Goal: Task Accomplishment & Management: Understand process/instructions

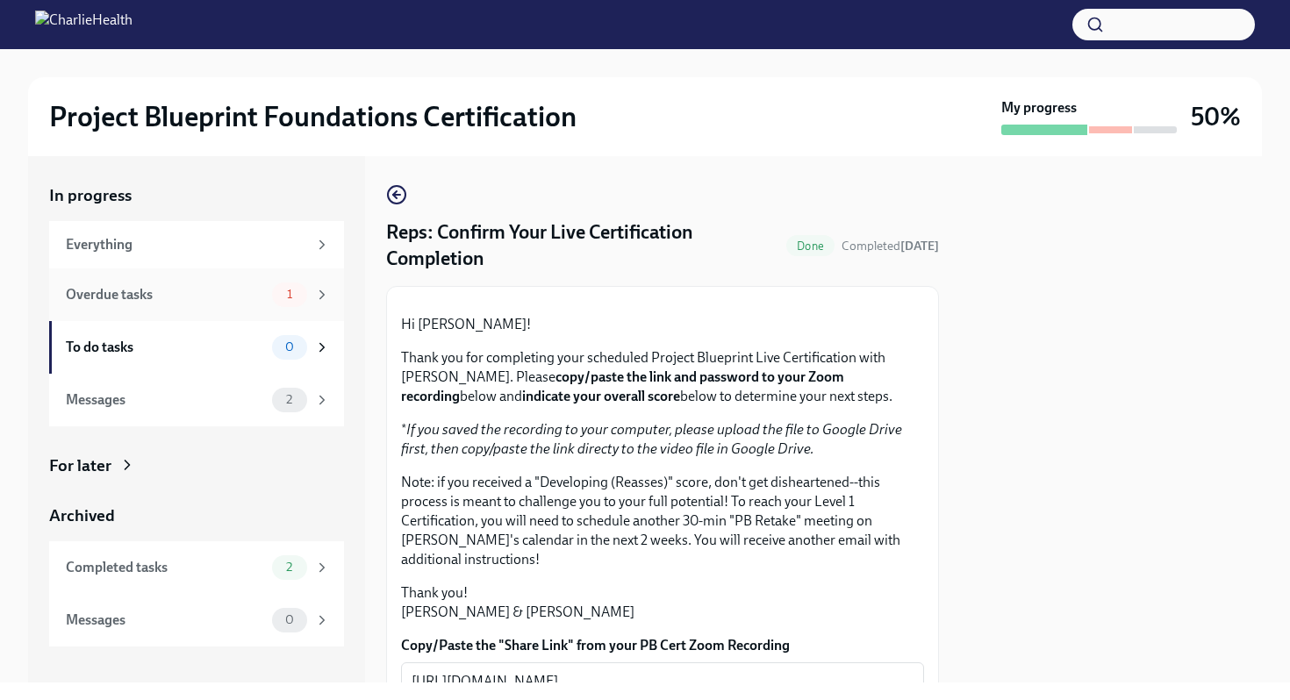
click at [279, 293] on span "1" at bounding box center [290, 294] width 26 height 13
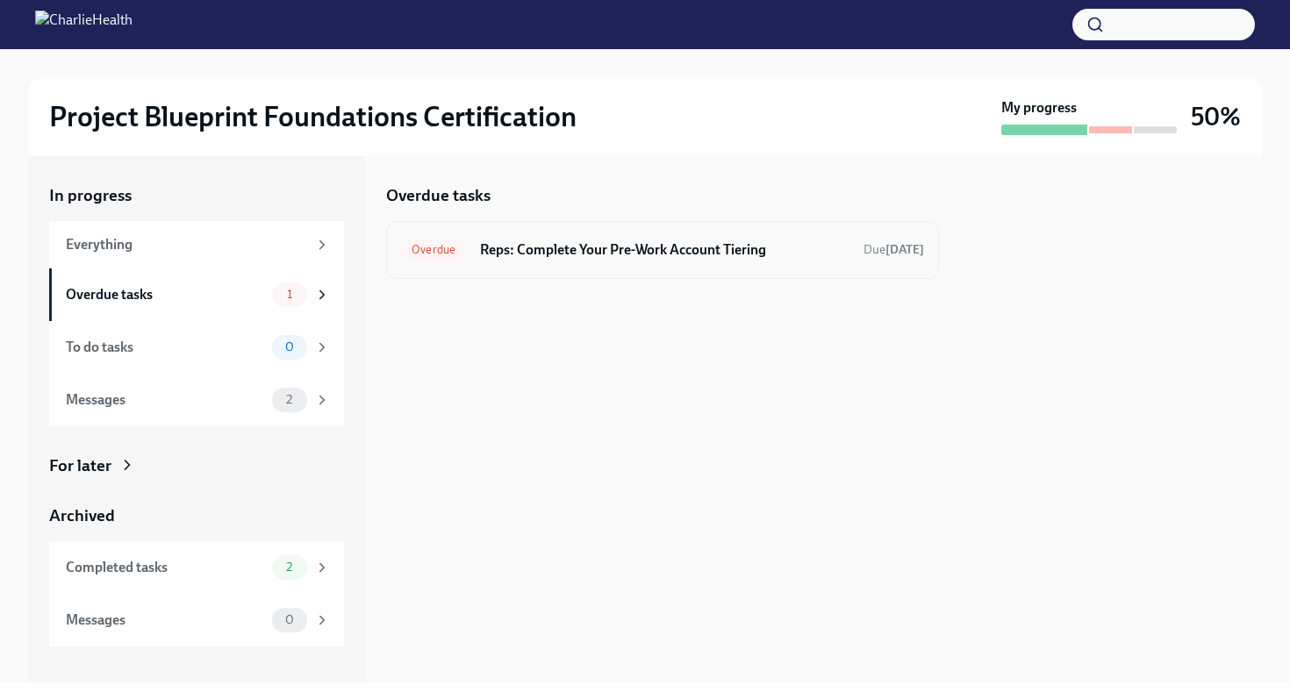
click at [544, 241] on h6 "Reps: Complete Your Pre-Work Account Tiering" at bounding box center [665, 250] width 370 height 19
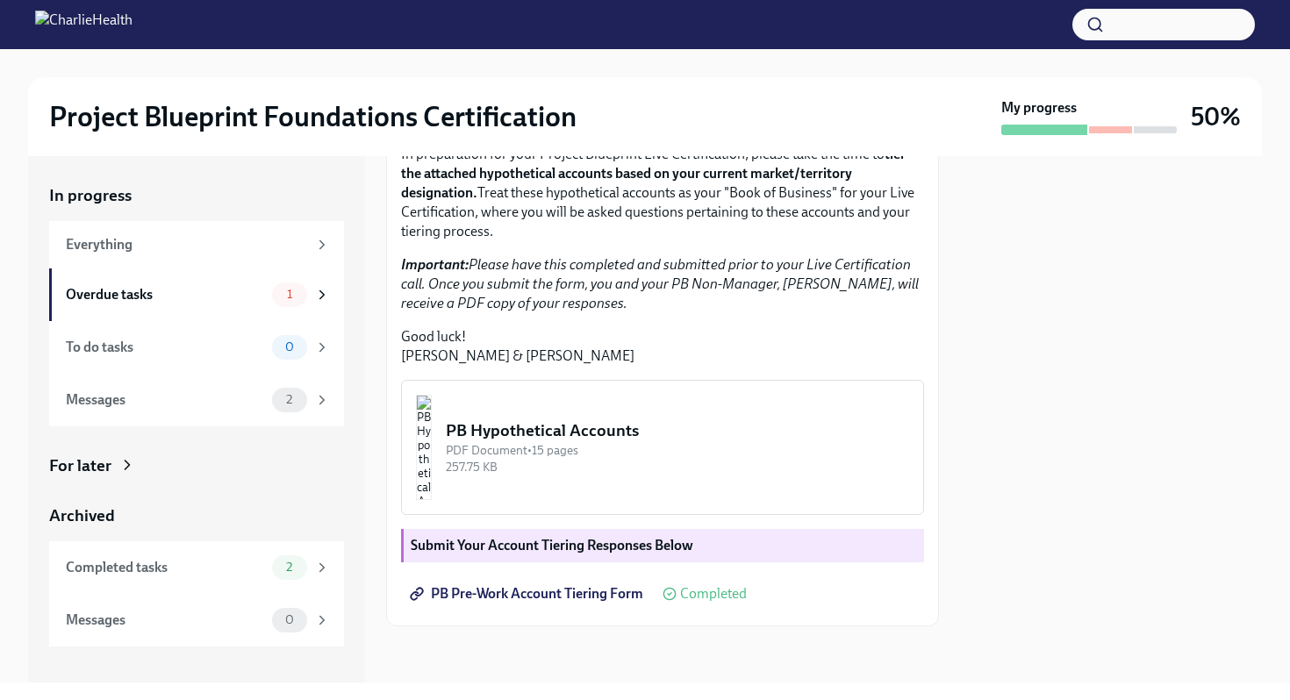
scroll to position [391, 0]
click at [518, 593] on span "PB Pre-Work Account Tiering Form" at bounding box center [528, 594] width 230 height 18
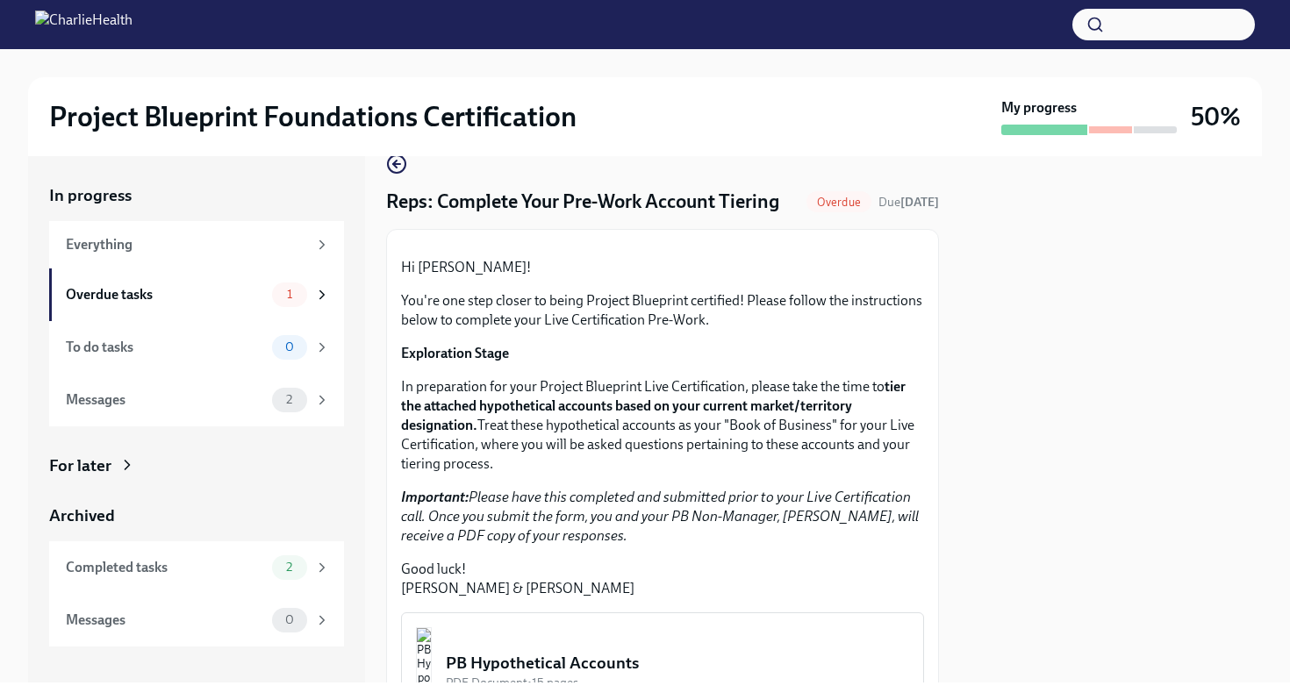
scroll to position [14, 0]
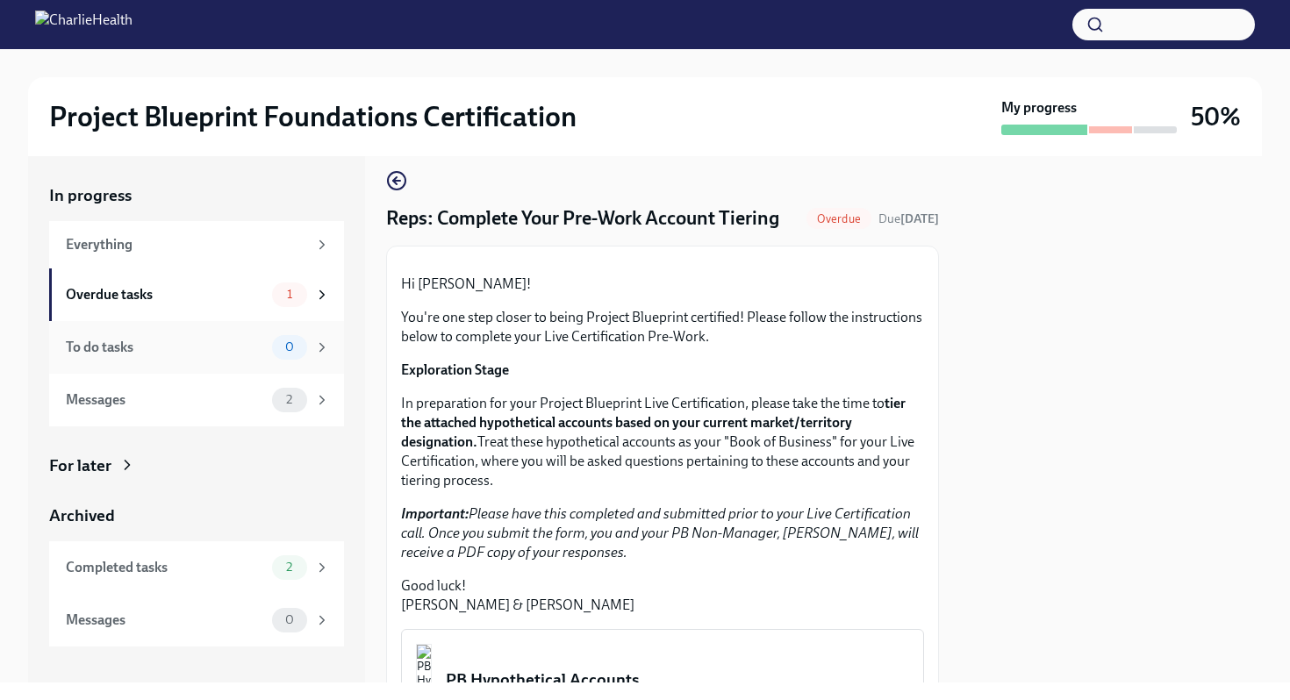
click at [186, 371] on div "To do tasks 0" at bounding box center [196, 347] width 295 height 53
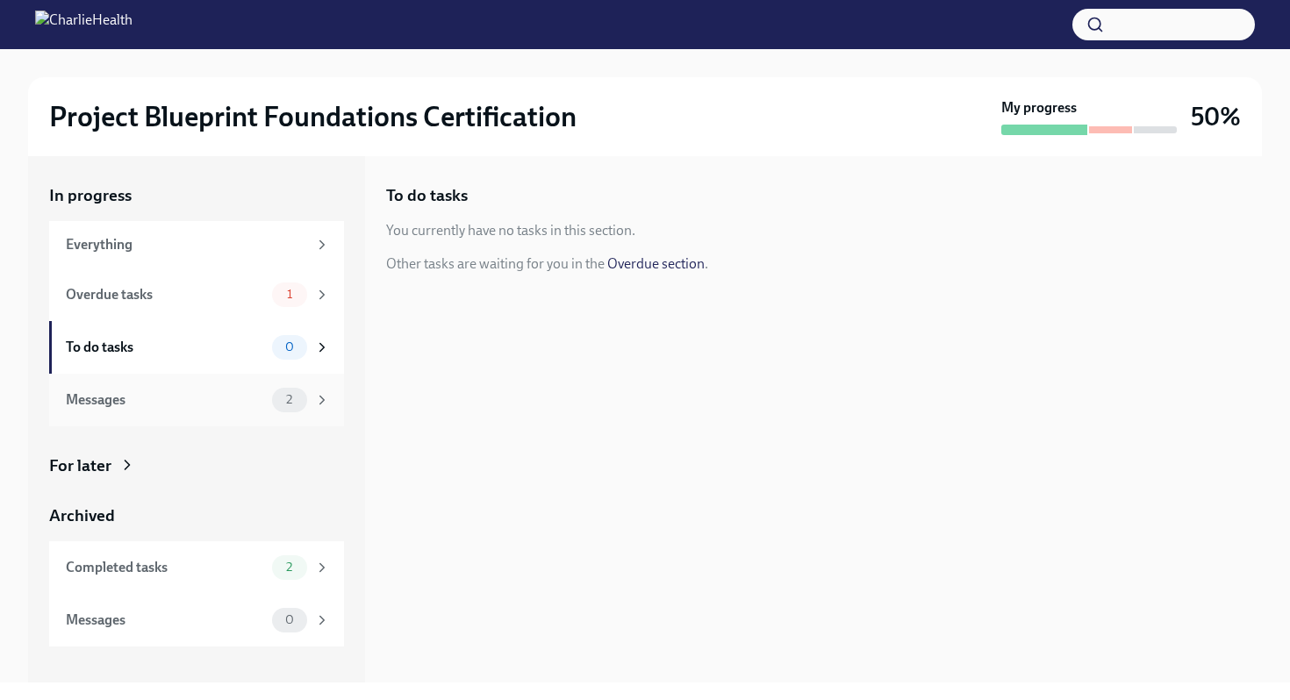
click at [188, 406] on div "Messages" at bounding box center [165, 400] width 199 height 19
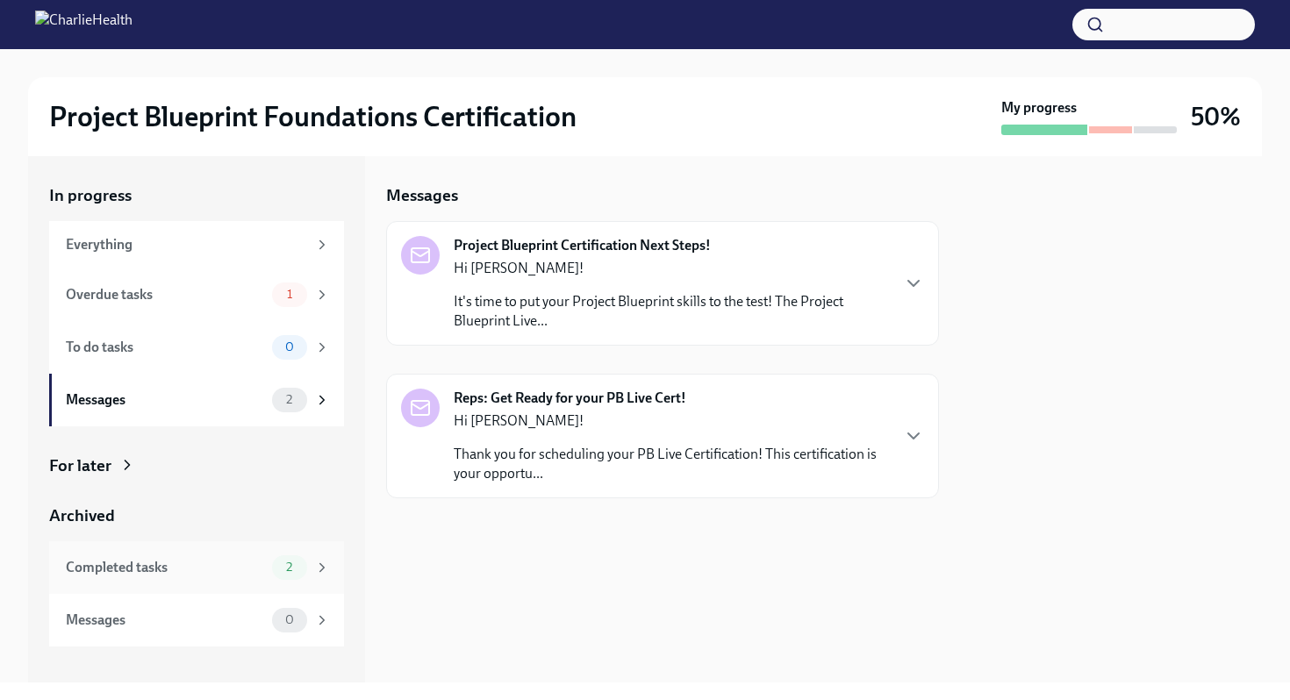
click at [261, 557] on div "Completed tasks 2" at bounding box center [198, 568] width 264 height 25
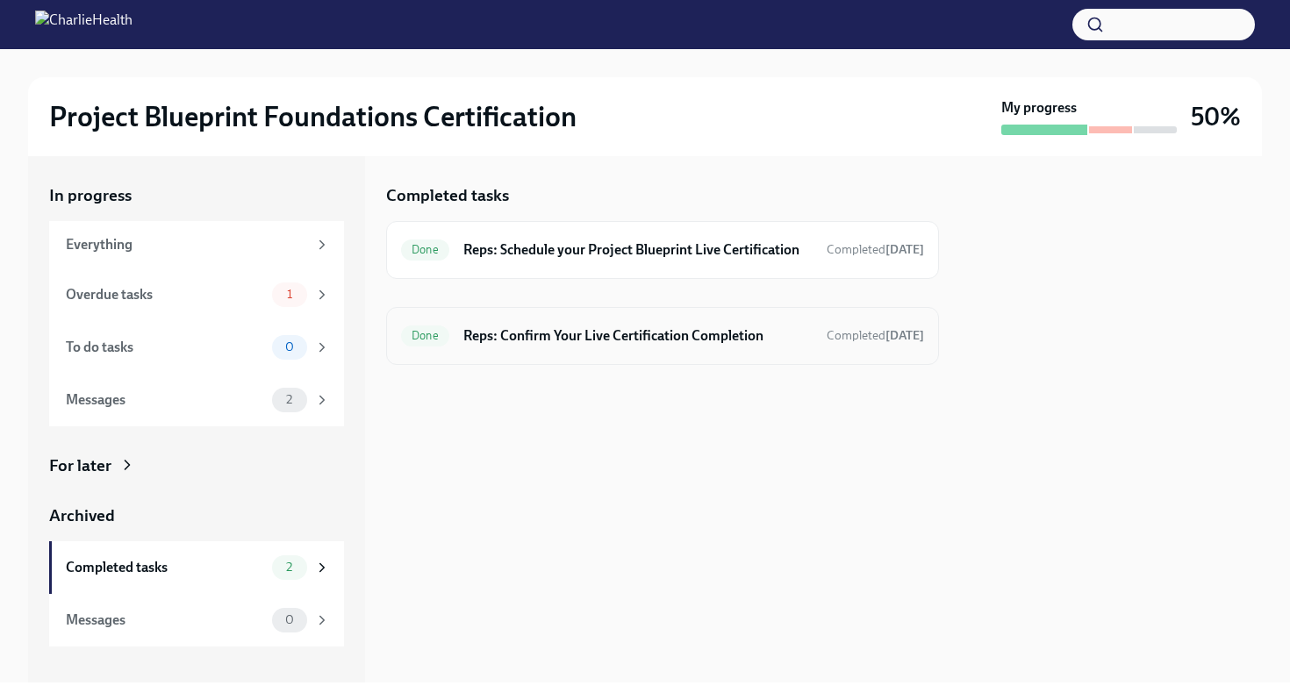
click at [593, 346] on h6 "Reps: Confirm Your Live Certification Completion" at bounding box center [637, 336] width 349 height 19
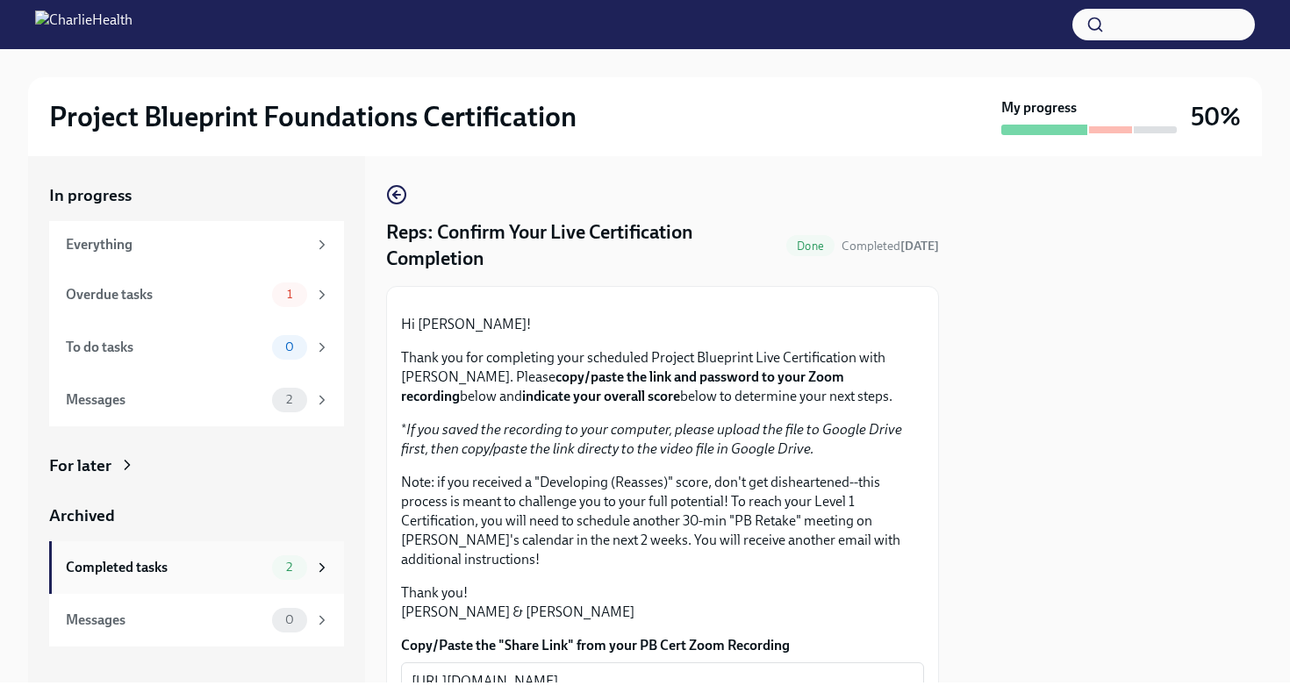
click at [241, 556] on div "Completed tasks 2" at bounding box center [198, 568] width 264 height 25
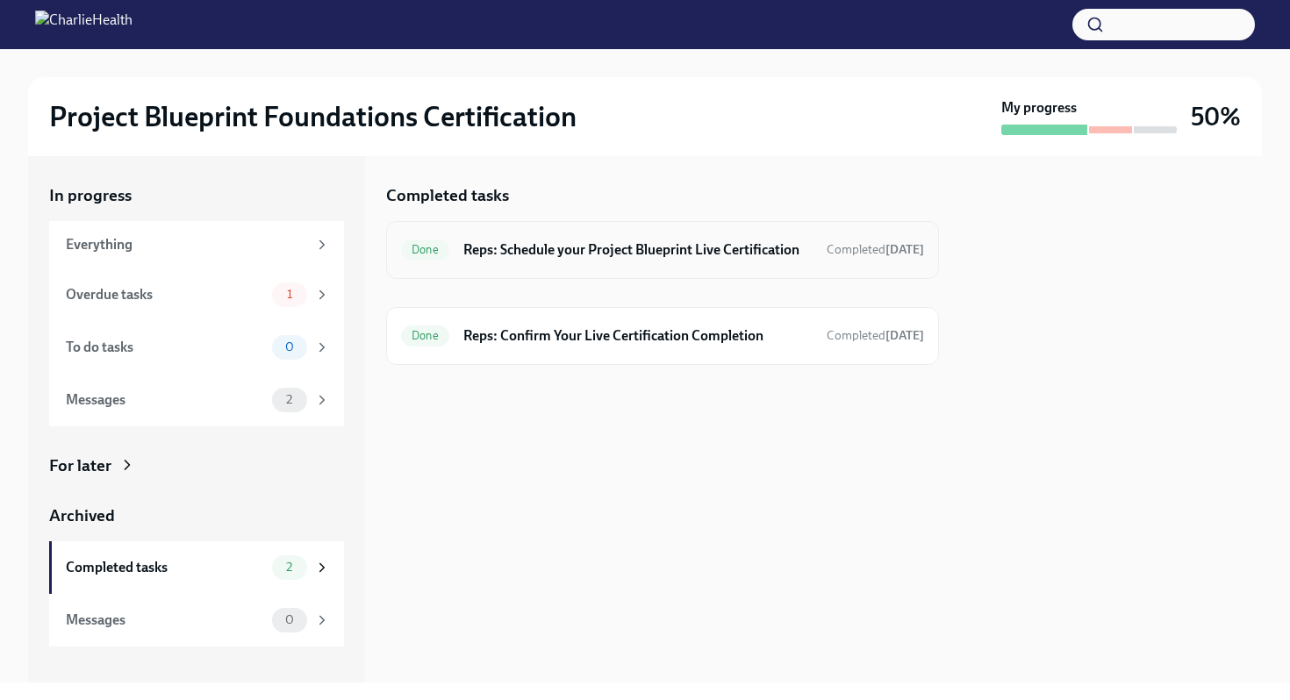
click at [537, 236] on div "Done Reps: Schedule your Project Blueprint Live Certification Completed [DATE]" at bounding box center [662, 250] width 523 height 28
